Goal: Complete application form

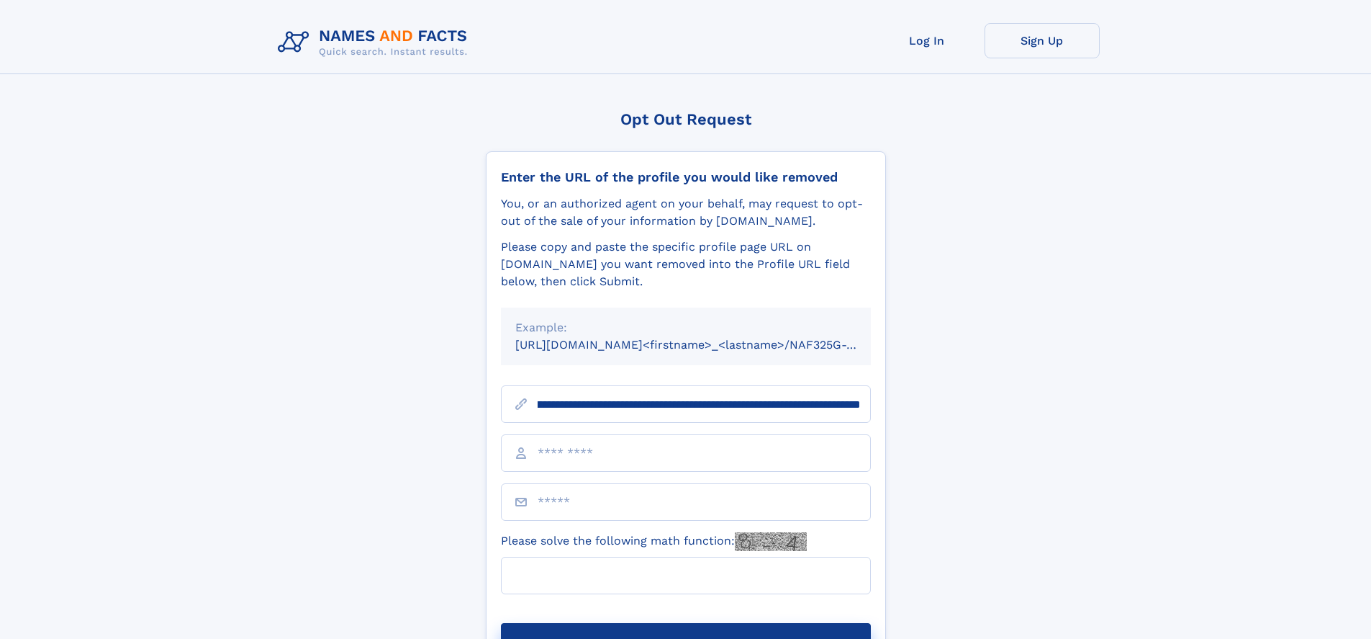
scroll to position [0, 164]
type input "**********"
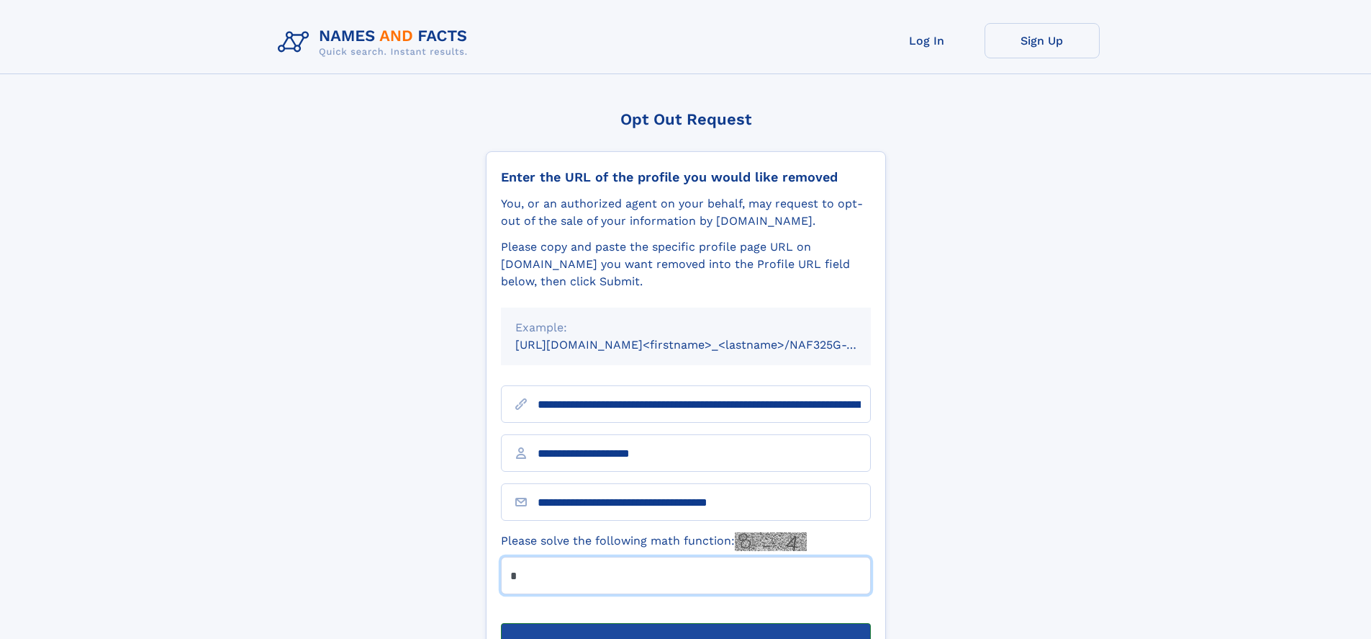
type input "*"
click at [685, 623] on button "Submit Opt Out Request" at bounding box center [686, 646] width 370 height 46
